Goal: Task Accomplishment & Management: Manage account settings

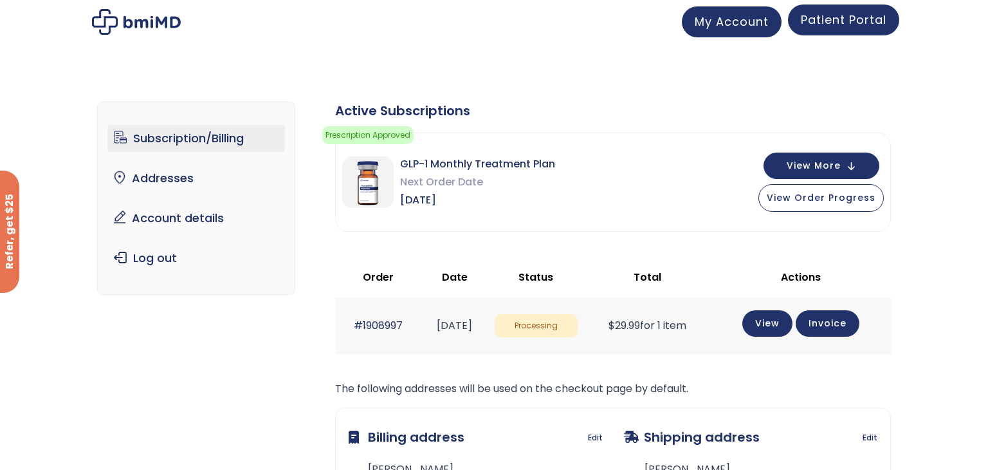
click at [847, 21] on span "Patient Portal" at bounding box center [844, 20] width 86 height 16
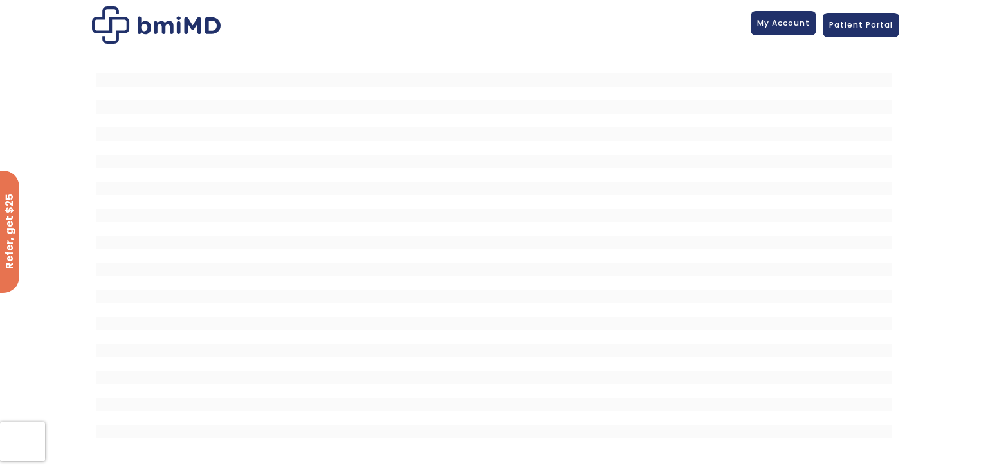
click at [790, 28] on span "My Account" at bounding box center [783, 22] width 53 height 11
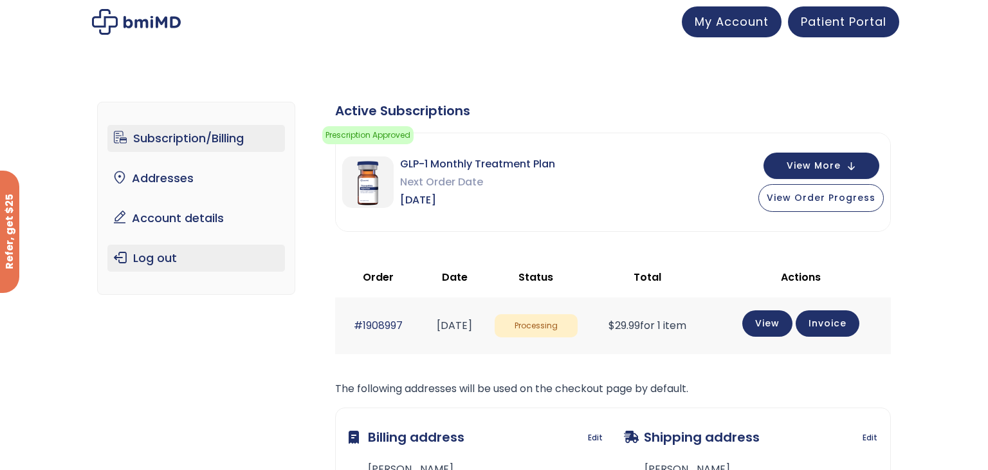
click at [158, 256] on link "Log out" at bounding box center [196, 257] width 178 height 27
click at [147, 257] on link "Log out" at bounding box center [196, 257] width 178 height 27
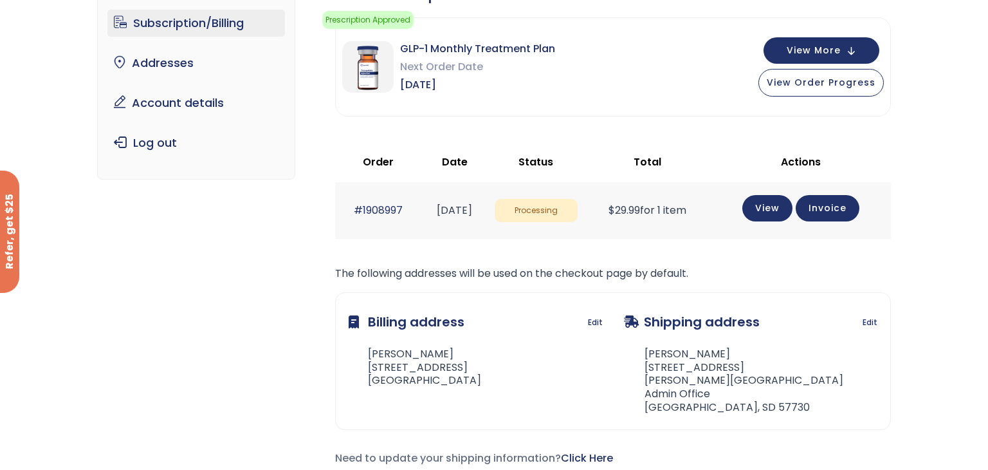
scroll to position [118, 0]
